Goal: Task Accomplishment & Management: Use online tool/utility

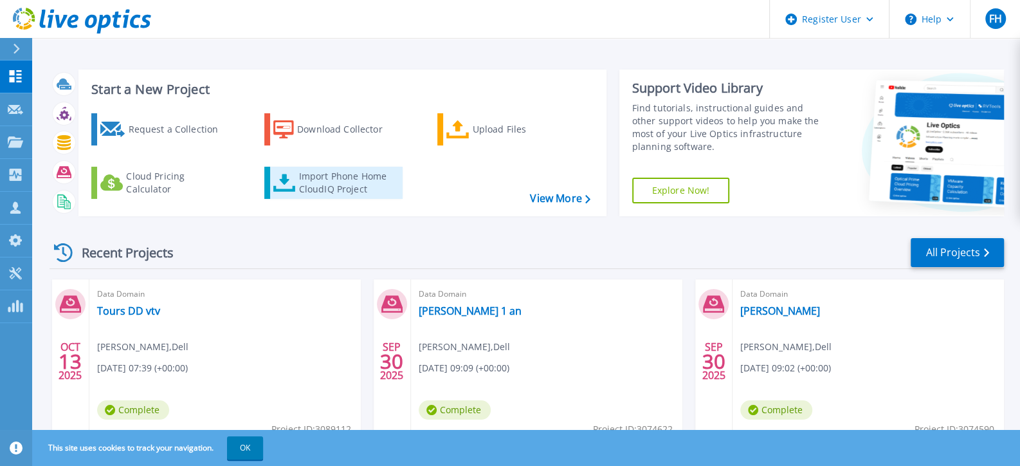
click at [296, 184] on link "Import Phone Home CloudIQ Project" at bounding box center [333, 183] width 138 height 32
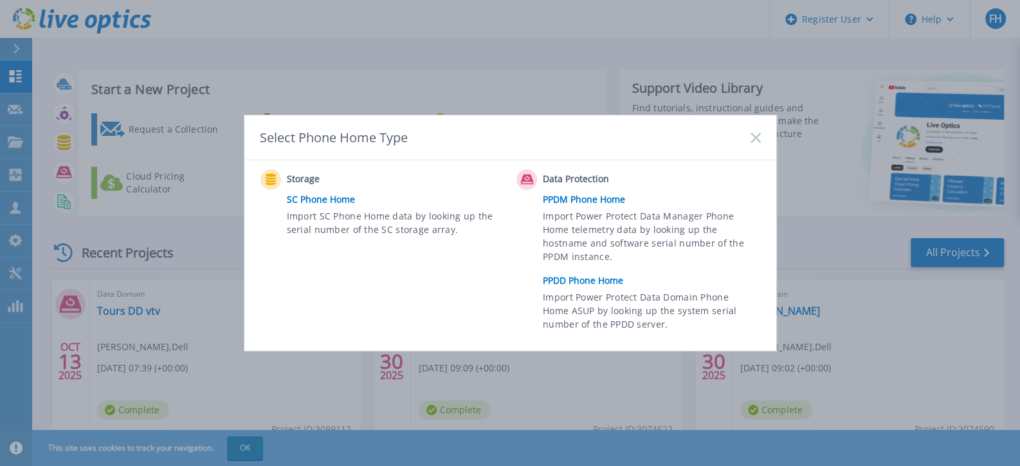
click at [572, 282] on link "PPDD Phone Home" at bounding box center [655, 280] width 224 height 19
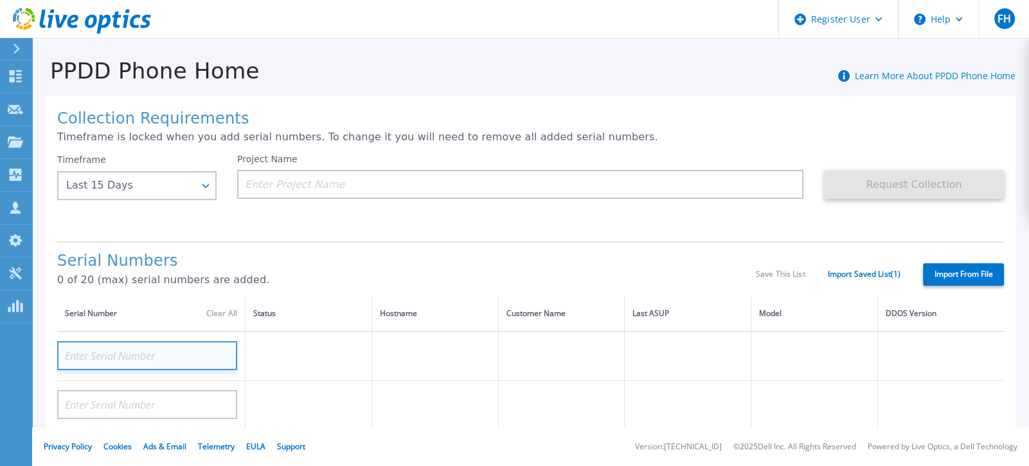
click at [131, 352] on input at bounding box center [147, 355] width 180 height 29
paste input "CRK00234815694"
type input "CRK00234815694"
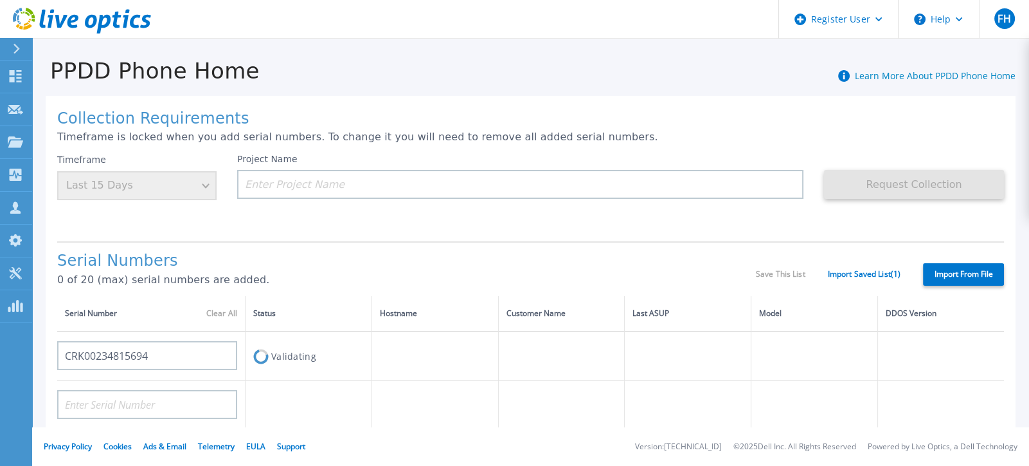
click at [341, 237] on div "Collection Requirements Timeframe is locked when you add serial numbers. To cha…" at bounding box center [531, 459] width 970 height 727
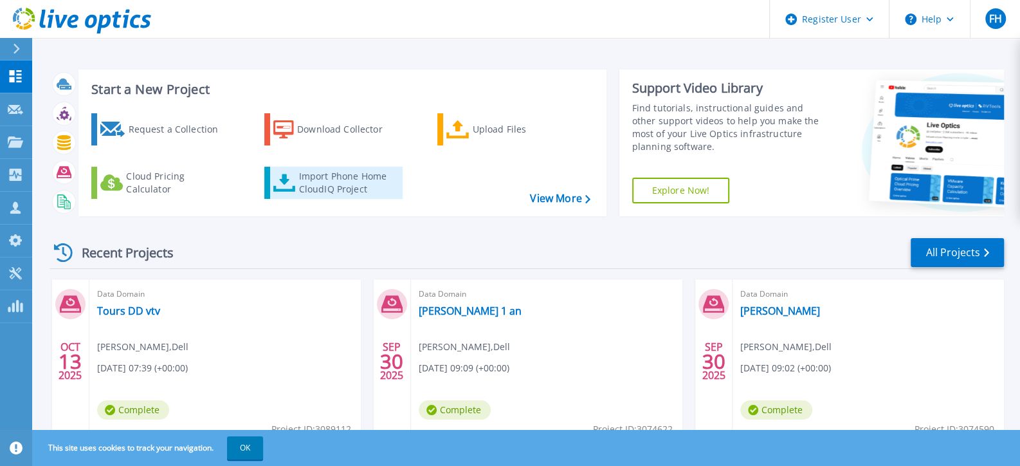
click at [307, 189] on div "Import Phone Home CloudIQ Project" at bounding box center [349, 183] width 100 height 26
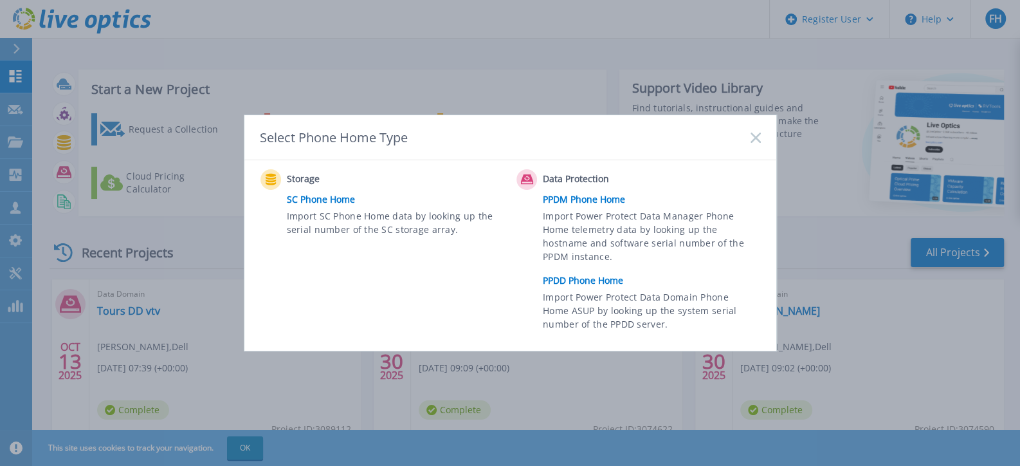
click at [603, 279] on link "PPDD Phone Home" at bounding box center [655, 280] width 224 height 19
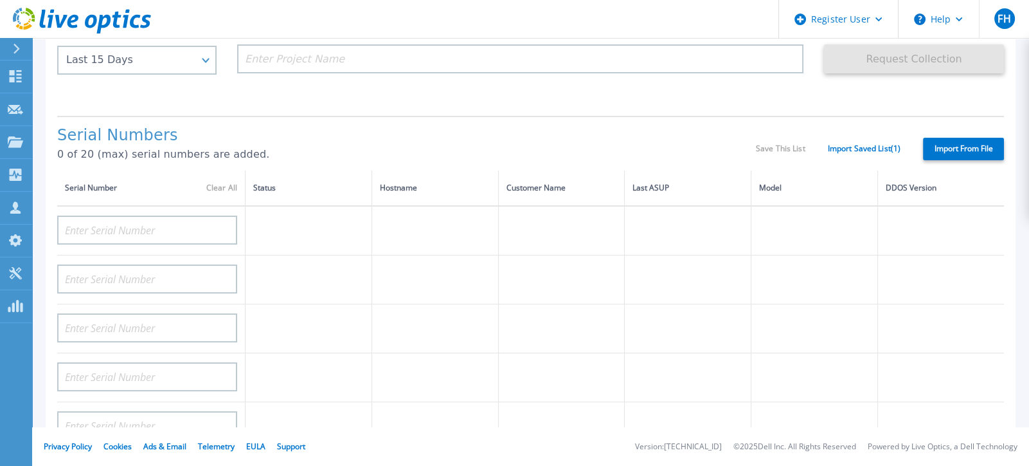
scroll to position [128, 0]
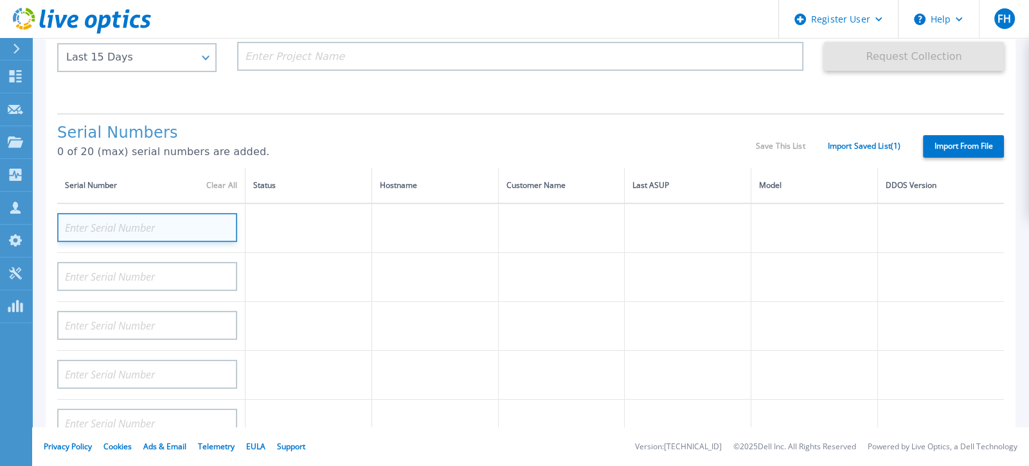
click at [188, 227] on input at bounding box center [147, 227] width 180 height 29
paste input "6337021.1"
type input "6337021.1"
click at [171, 224] on input at bounding box center [147, 227] width 180 height 29
paste input "CRK00234815694"
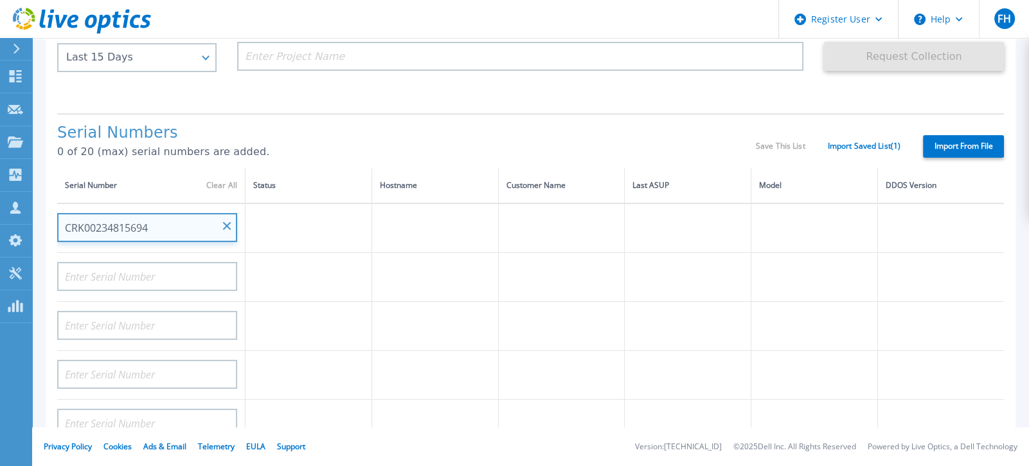
type input "CRK00234815694"
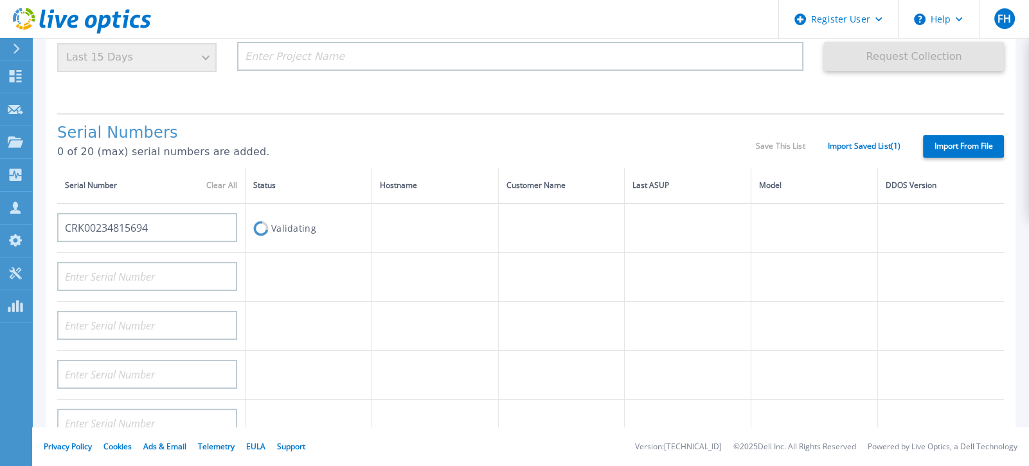
click at [338, 129] on h1 "Serial Numbers" at bounding box center [406, 133] width 699 height 18
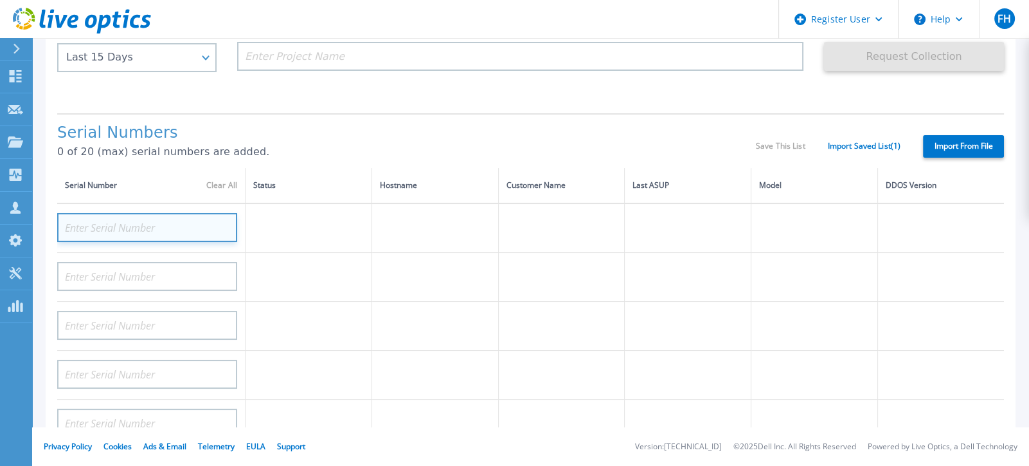
click at [169, 219] on input at bounding box center [147, 227] width 180 height 29
paste input "CRK00233010223"
type input "CRK00233010223"
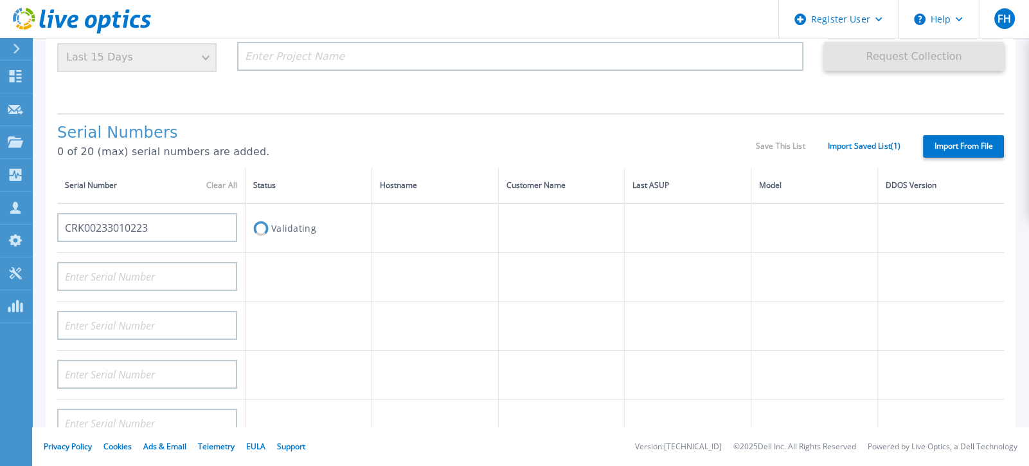
click at [303, 142] on div "Serial Numbers 0 of 20 (max) serial numbers are added." at bounding box center [406, 146] width 699 height 44
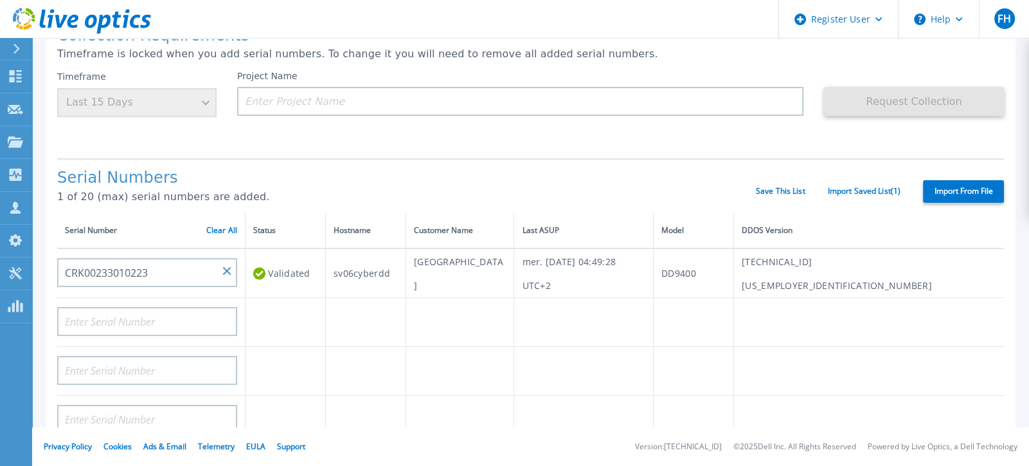
scroll to position [64, 0]
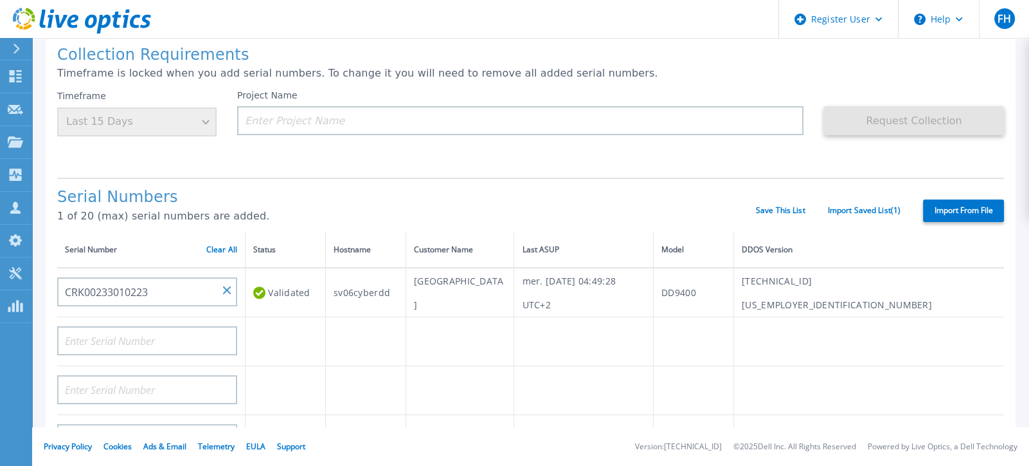
click at [174, 126] on div "Timeframe Last 15 Days" at bounding box center [136, 113] width 159 height 46
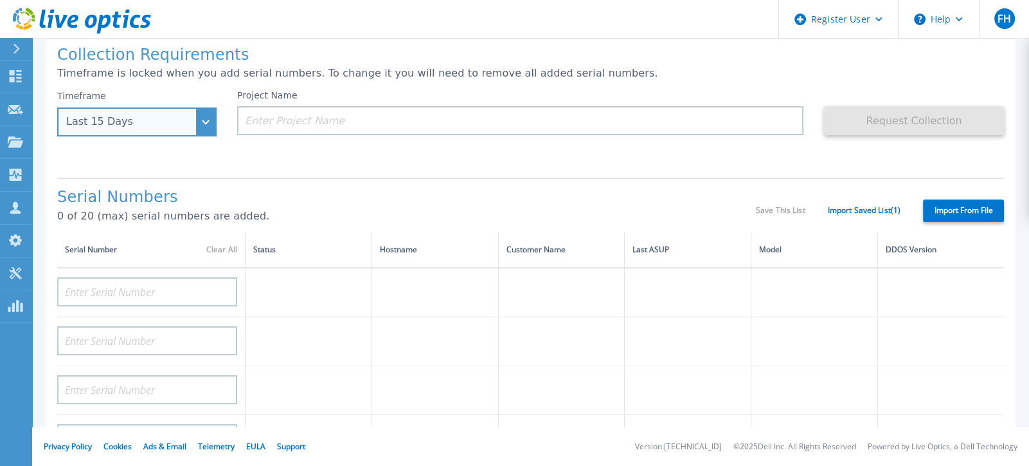
click at [209, 131] on div "Last 15 Days" at bounding box center [136, 121] width 159 height 29
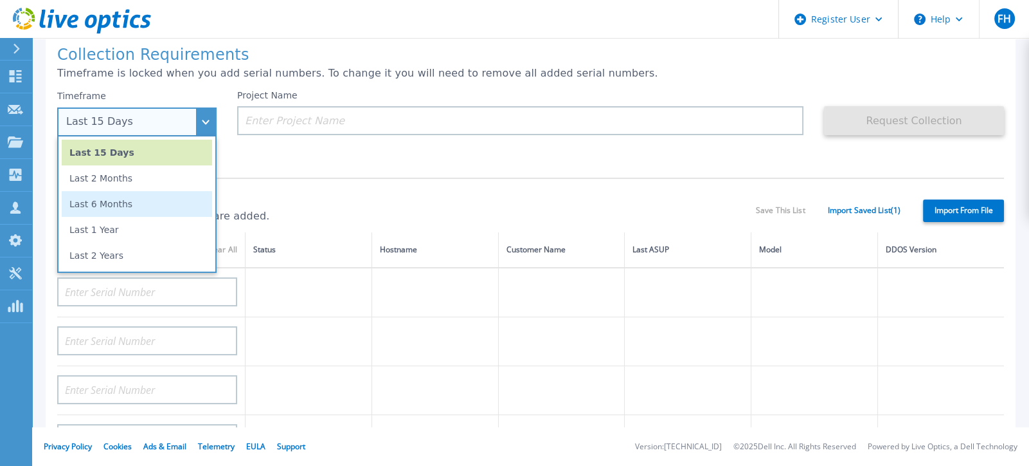
click at [104, 203] on li "Last 6 Months" at bounding box center [137, 204] width 150 height 26
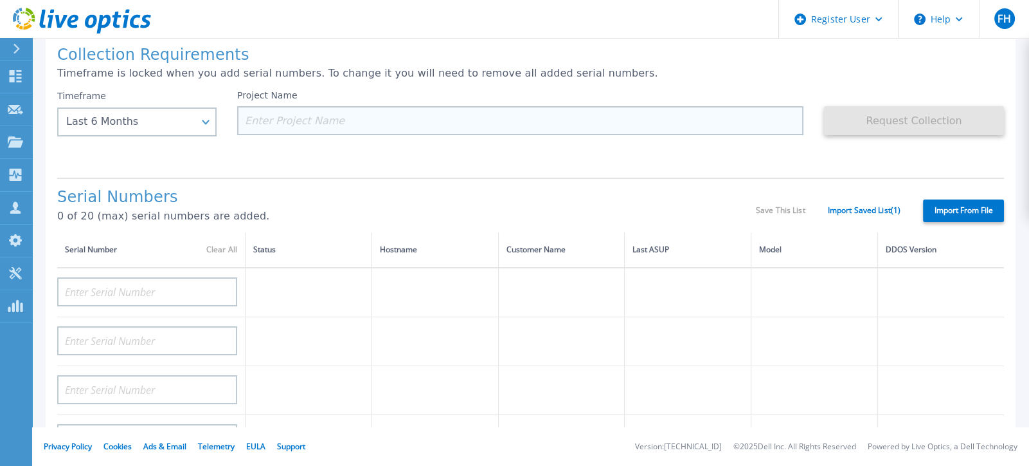
click at [304, 125] on input at bounding box center [520, 120] width 566 height 29
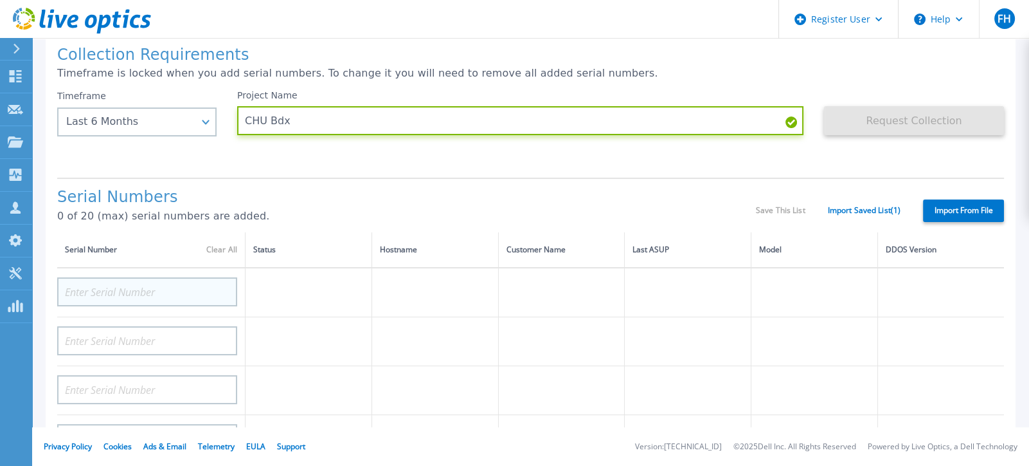
type input "CHU Bdx"
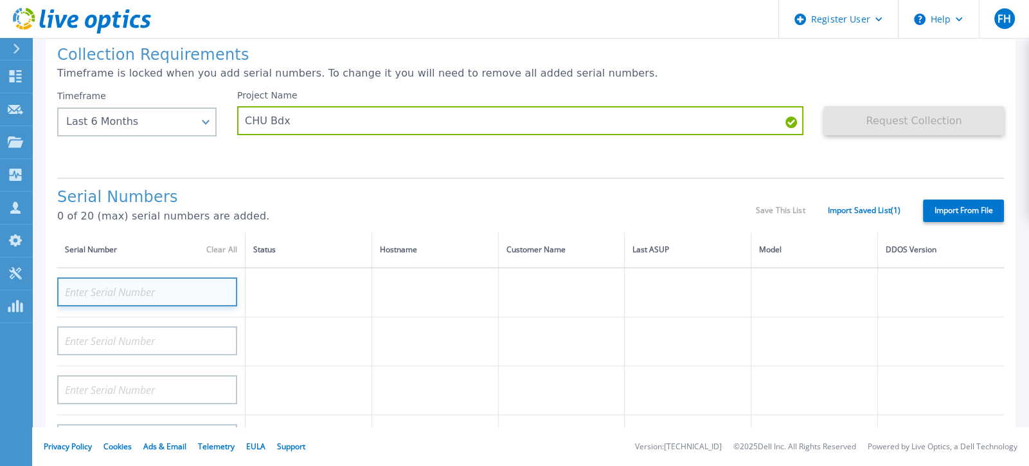
click at [180, 285] on input at bounding box center [147, 291] width 180 height 29
paste input "CRK00233010223"
type input "CRK00233010223"
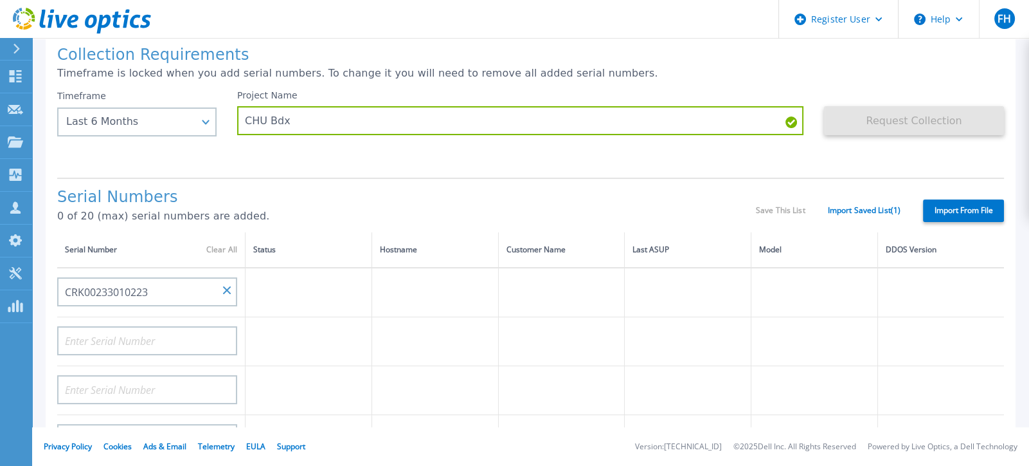
click at [331, 197] on h1 "Serial Numbers" at bounding box center [406, 197] width 699 height 18
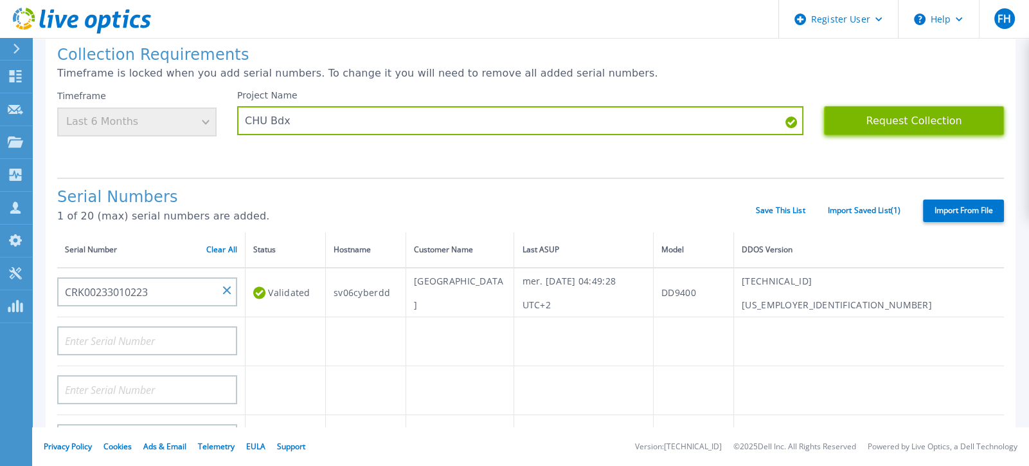
click at [937, 125] on button "Request Collection" at bounding box center [914, 120] width 180 height 29
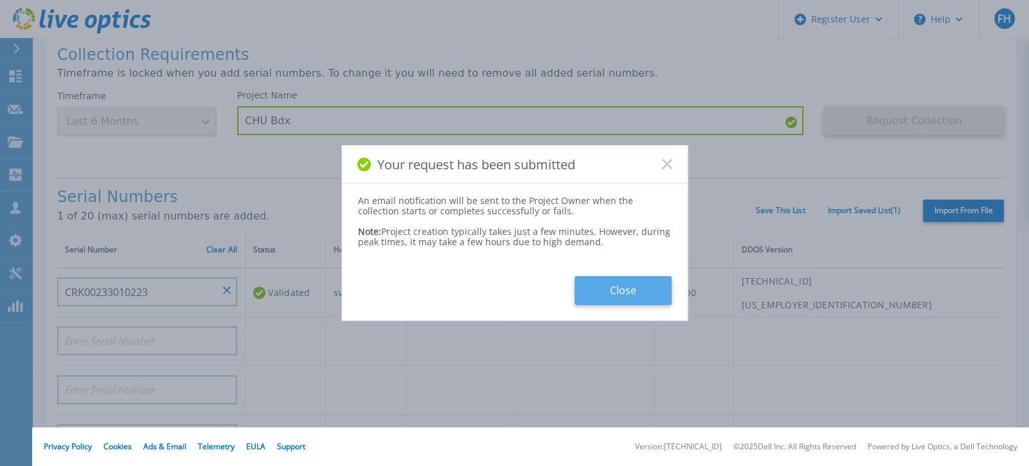
click at [631, 291] on button "Close" at bounding box center [623, 290] width 97 height 29
